Goal: Information Seeking & Learning: Find specific fact

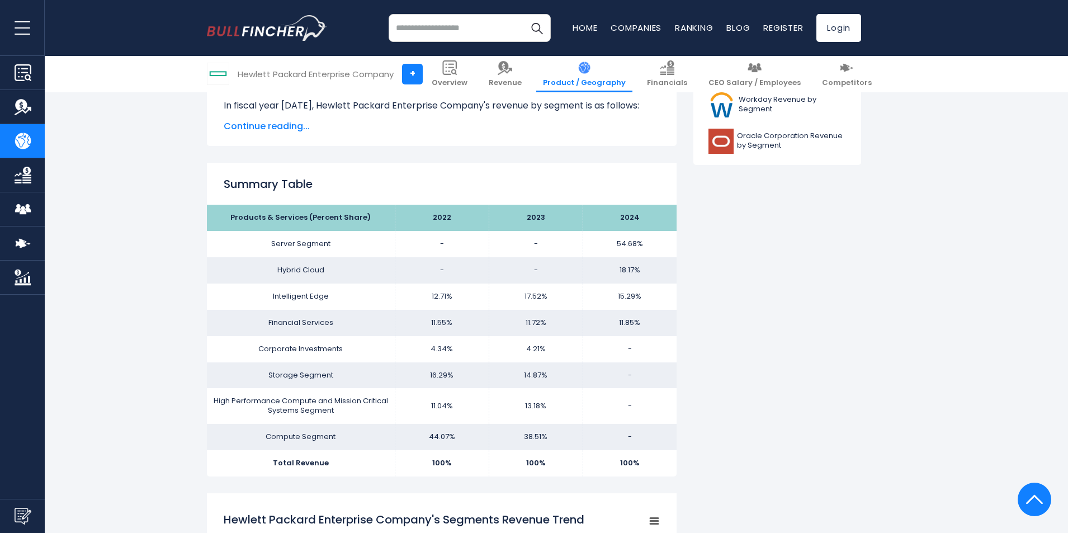
scroll to position [615, 0]
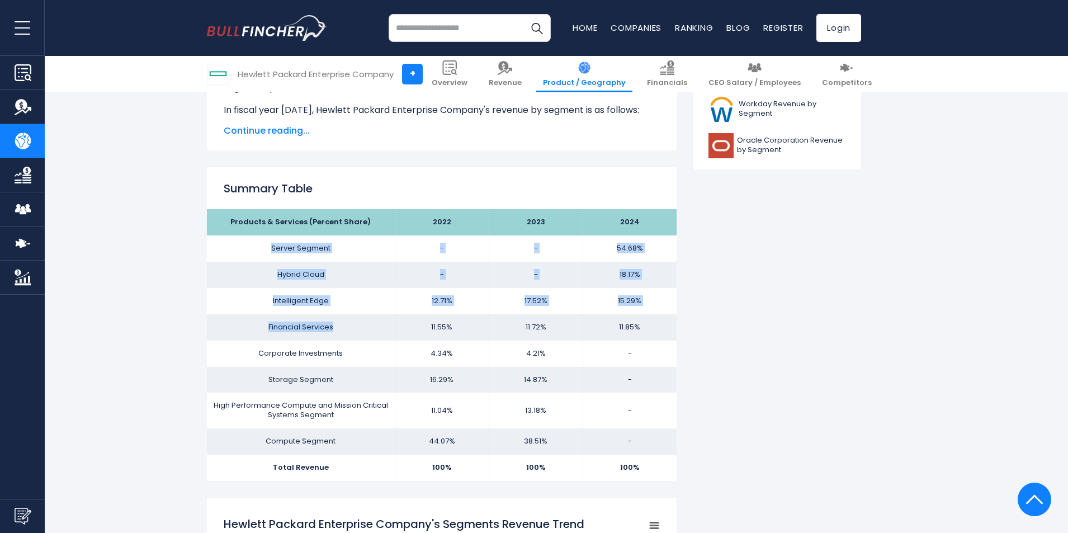
drag, startPoint x: 343, startPoint y: 328, endPoint x: 273, endPoint y: 248, distance: 106.6
click at [273, 248] on tbody "Products & Services (Percent Share) 2022 2023 2024 Server Segment - - Hybrid Cl…" at bounding box center [442, 345] width 470 height 272
click at [344, 318] on td "Financial Services" at bounding box center [301, 327] width 188 height 26
drag, startPoint x: 271, startPoint y: 248, endPoint x: 656, endPoint y: 333, distance: 394.2
click at [656, 333] on tbody "Products & Services (Percent Share) 2022 2023 2024 Server Segment - - Hybrid Cl…" at bounding box center [442, 345] width 470 height 272
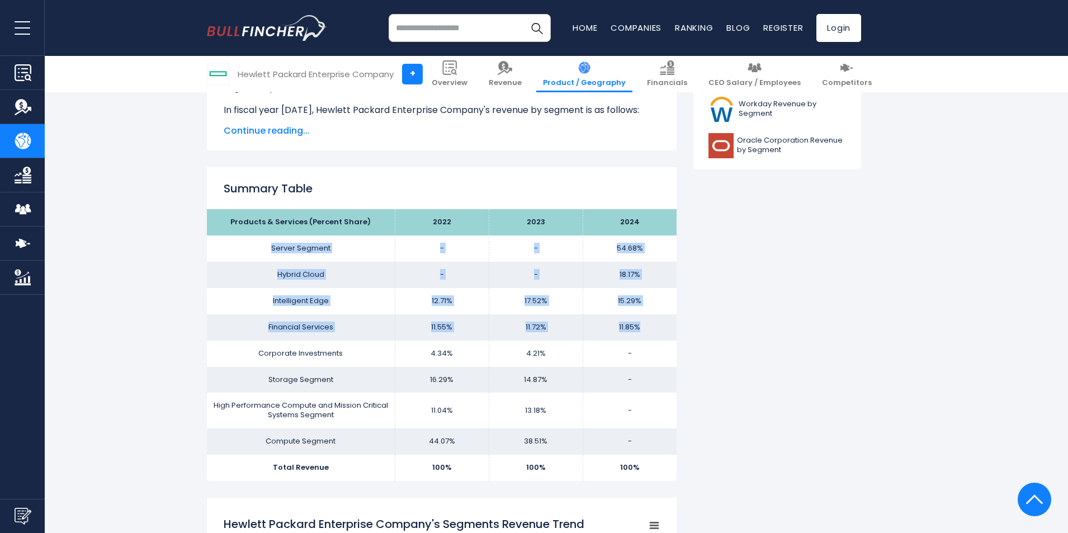
copy tbody "Server Segment - - 54.68% Hybrid Cloud - - 18.17% Intelligent Edge 12.71% ..."
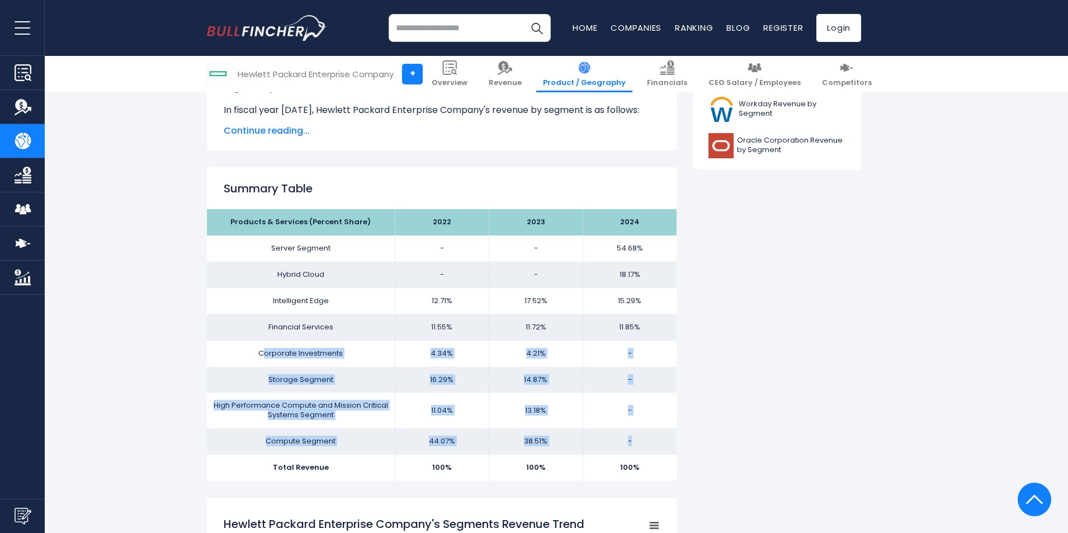
drag, startPoint x: 262, startPoint y: 353, endPoint x: 635, endPoint y: 443, distance: 383.6
click at [635, 443] on tbody "Products & Services (Percent Share) 2022 2023 2024 Server Segment - - Hybrid Cl…" at bounding box center [442, 345] width 470 height 272
copy tbody "orporate Investments 4.34% 4.21% - Storage Segment 16.29% 14.87% - High Perform…"
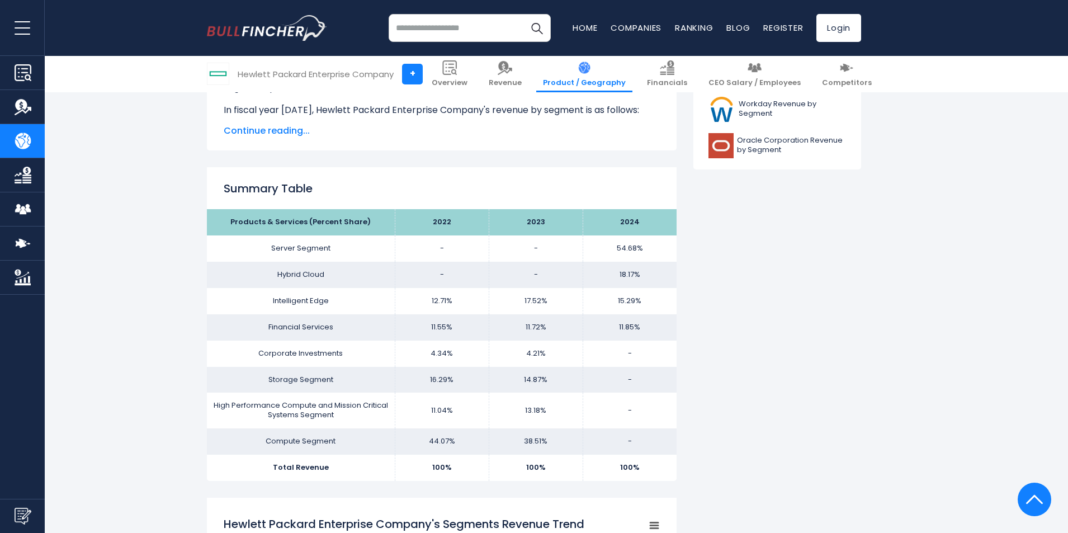
click at [261, 363] on td "Corporate Investments" at bounding box center [301, 354] width 188 height 26
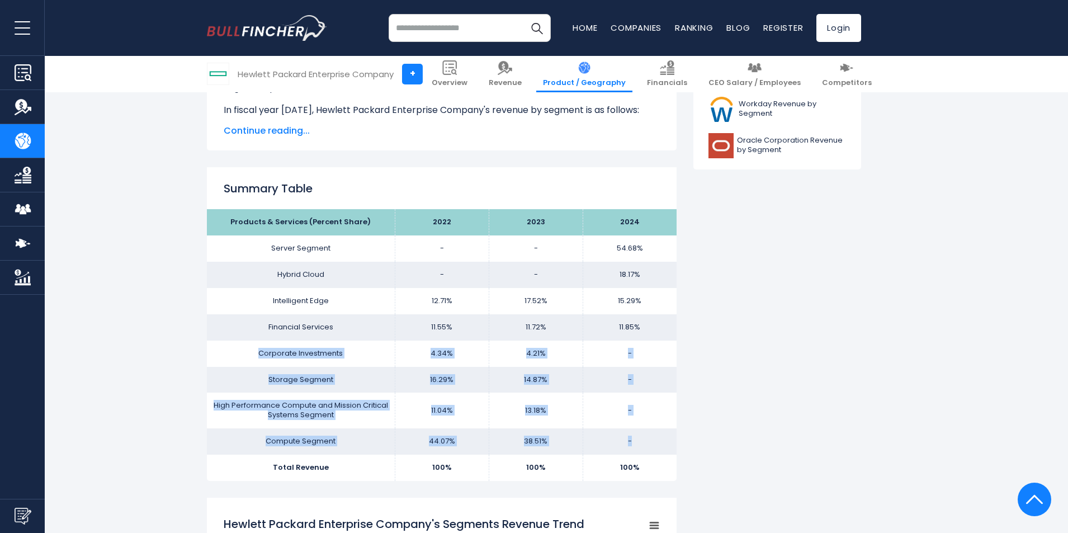
drag, startPoint x: 257, startPoint y: 353, endPoint x: 649, endPoint y: 435, distance: 401.0
click at [649, 435] on tbody "Products & Services (Percent Share) 2022 2023 2024 Server Segment - - Hybrid Cl…" at bounding box center [442, 345] width 470 height 272
copy tbody "Corporate Investments 4.34% 4.21% - Storage Segment 16.29% 14.87% - High Perfor…"
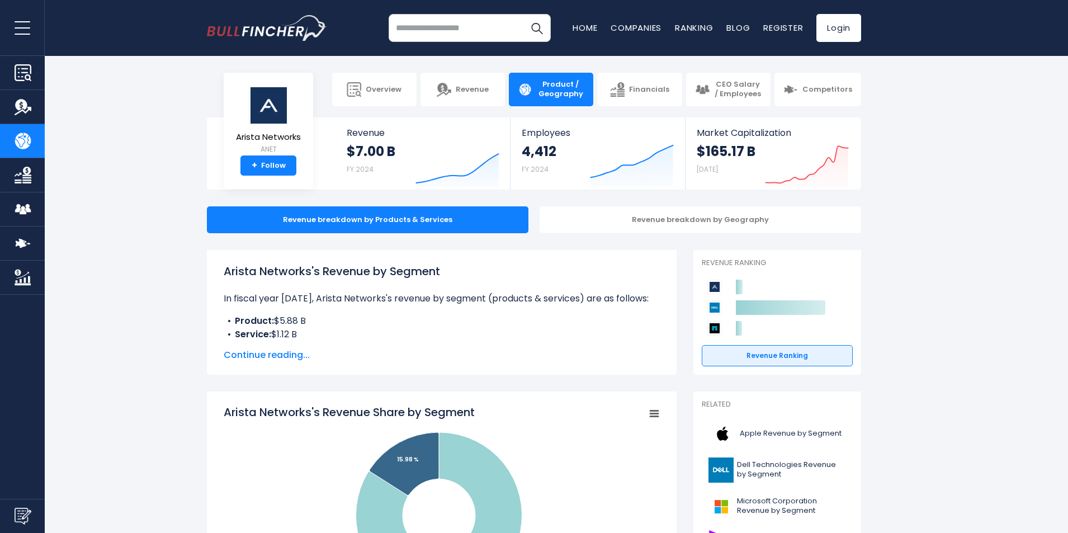
drag, startPoint x: 227, startPoint y: 275, endPoint x: 355, endPoint y: 316, distance: 134.1
click at [355, 316] on div "Arista Networks's Revenue by Segment In fiscal year [DATE], Arista Networks's r…" at bounding box center [442, 302] width 436 height 78
copy div "Arista Networks's Revenue by Segment In fiscal year [DATE], Arista Networks's r…"
